Goal: Task Accomplishment & Management: Manage account settings

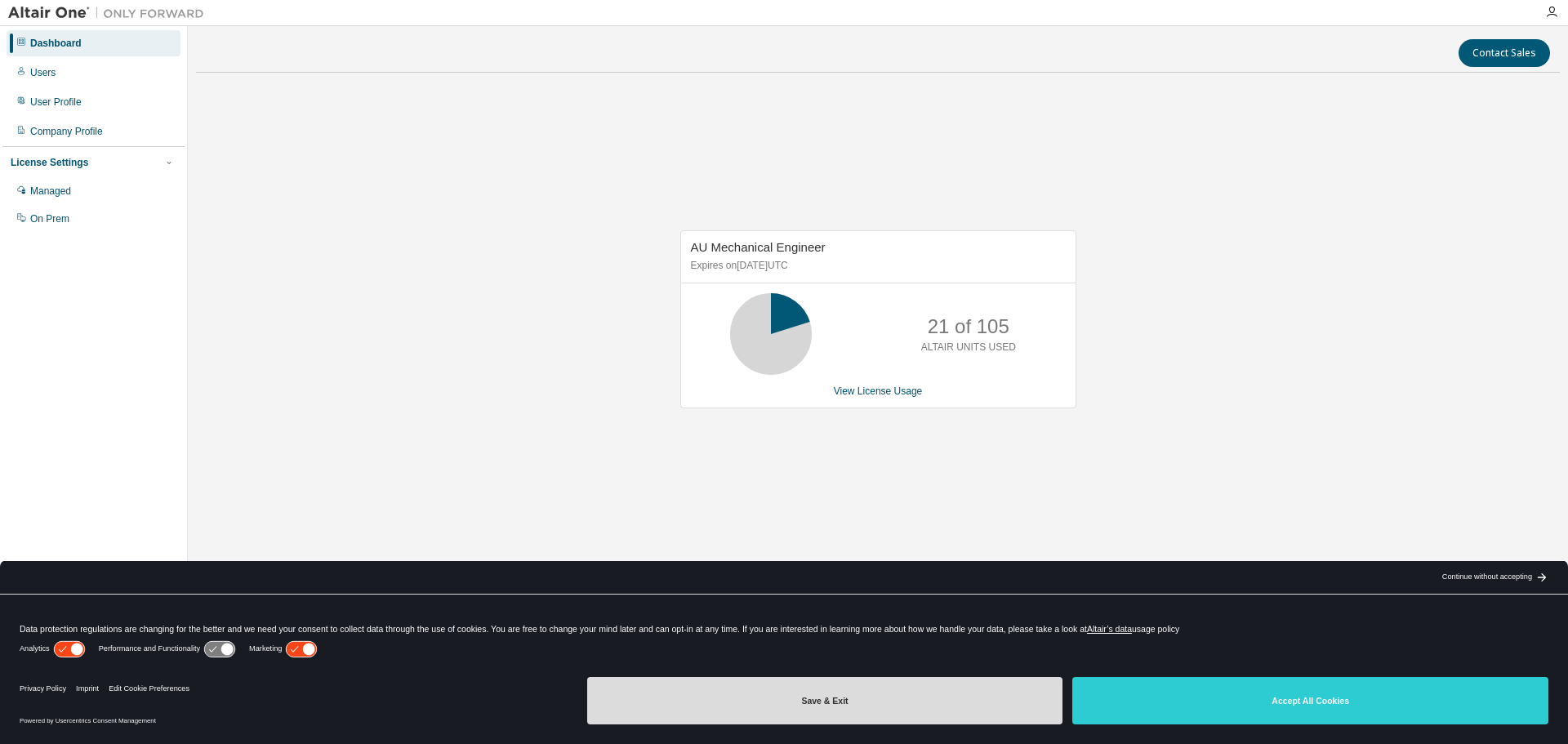
click at [982, 696] on button "Save & Exit" at bounding box center [825, 700] width 477 height 47
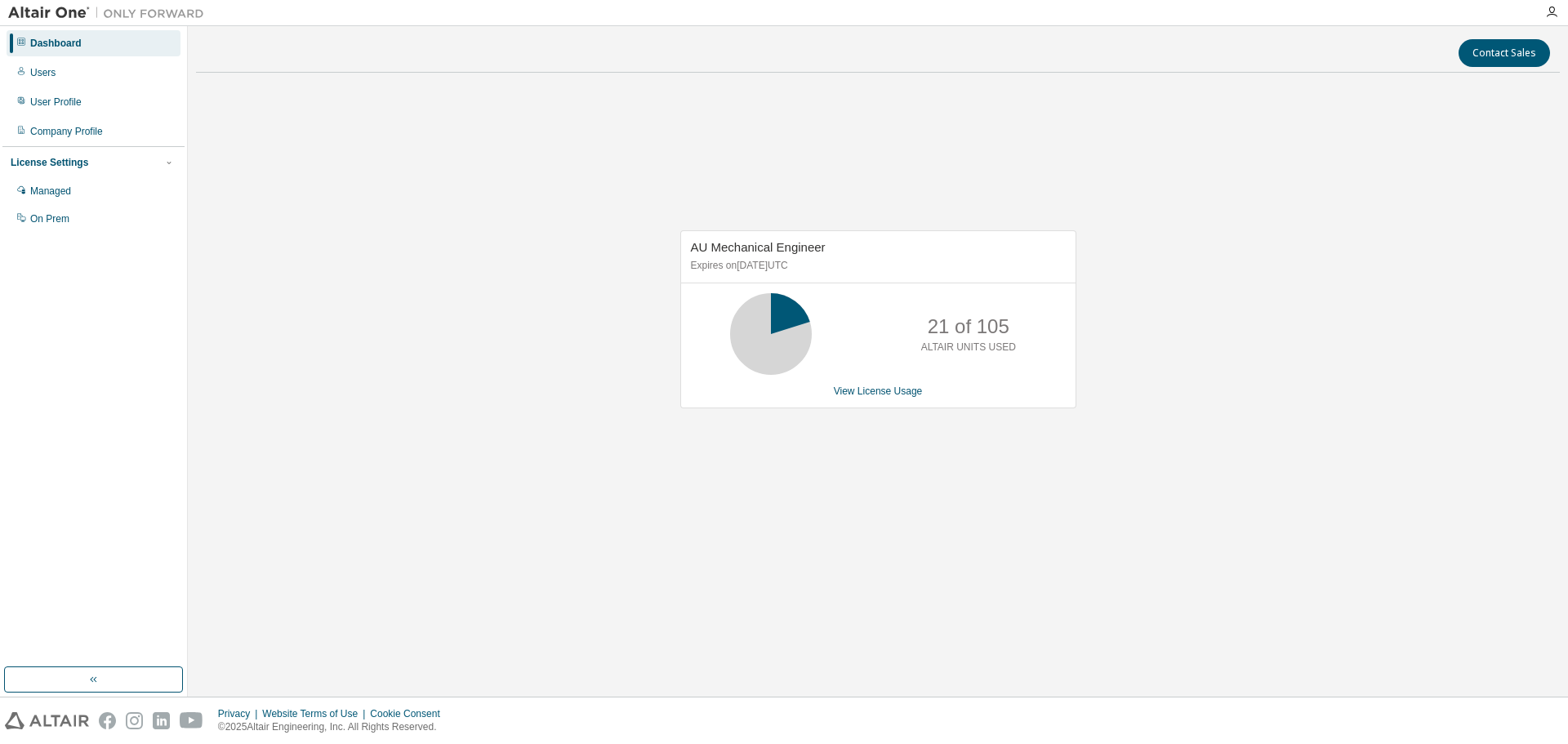
drag, startPoint x: 840, startPoint y: 262, endPoint x: 683, endPoint y: 239, distance: 158.7
click at [683, 239] on div "AU Mechanical Engineer Expires on September 2, 2025 UTC" at bounding box center [879, 257] width 395 height 52
copy div "AU Mechanical Engineer Expires on September 2, 2025 UTC"
